Goal: Task Accomplishment & Management: Manage account settings

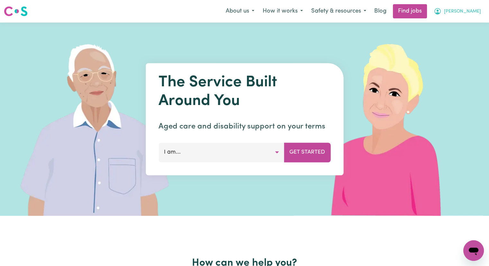
click at [475, 12] on span "[PERSON_NAME]" at bounding box center [462, 11] width 37 height 7
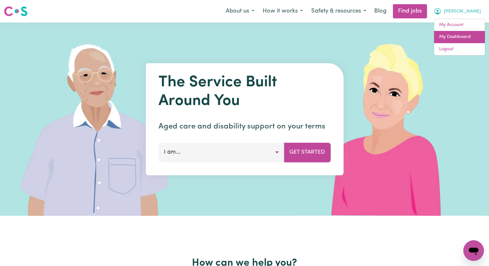
click at [444, 34] on link "My Dashboard" at bounding box center [459, 37] width 51 height 12
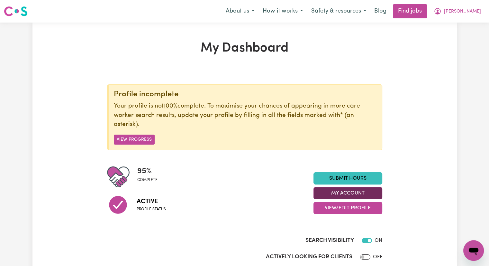
click at [359, 190] on button "My Account" at bounding box center [347, 193] width 69 height 12
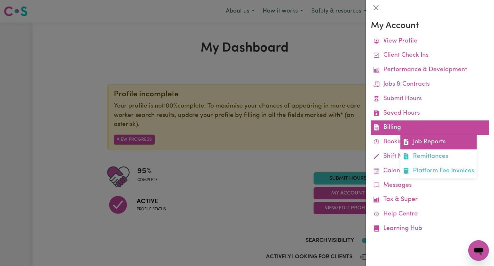
click at [430, 140] on link "Job Reports" at bounding box center [438, 142] width 76 height 14
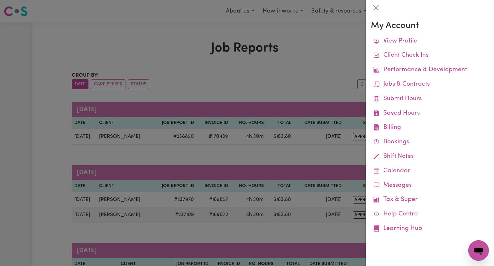
click at [311, 79] on div at bounding box center [247, 133] width 494 height 266
